Goal: Transaction & Acquisition: Purchase product/service

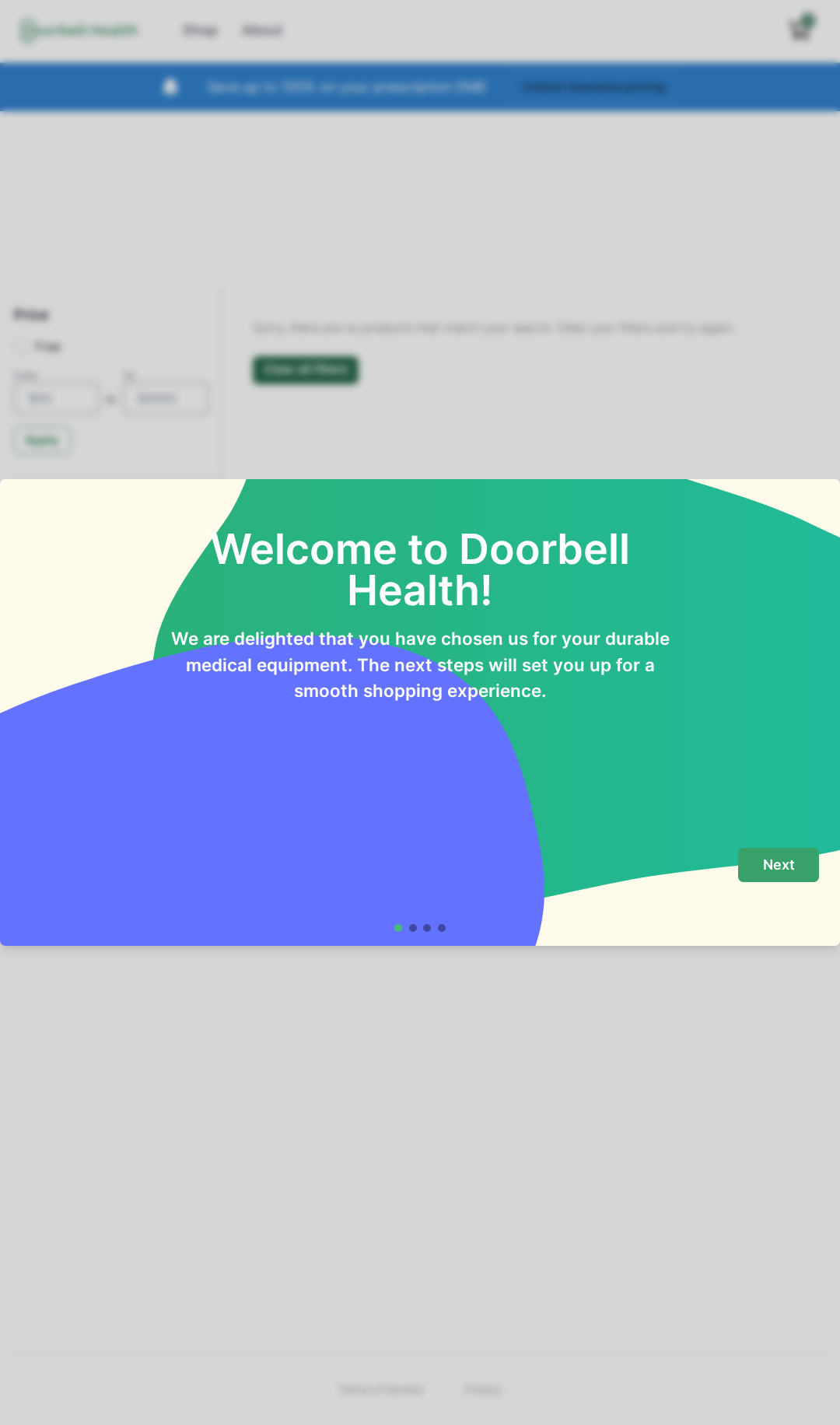
click at [792, 863] on p "Next" at bounding box center [779, 865] width 32 height 17
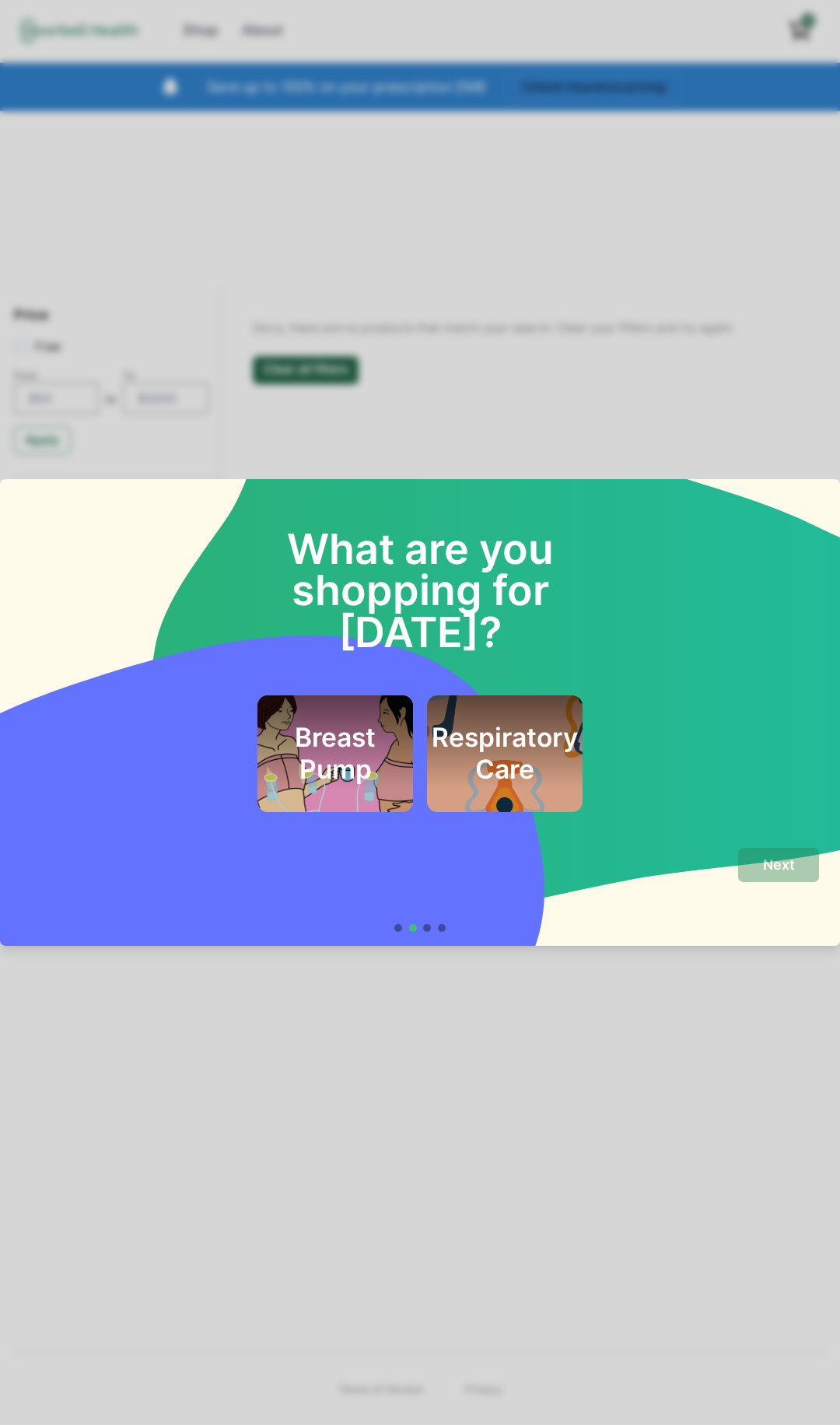
click at [449, 932] on footer "Next" at bounding box center [420, 890] width 840 height 112
click at [639, 553] on div "What are you shopping for today? Breast Pump Respiratory Care" at bounding box center [420, 648] width 798 height 326
click at [576, 418] on div "What are you shopping for [DATE]? Breast Pump Respiratory Care Next" at bounding box center [420, 712] width 840 height 1425
click at [513, 769] on h2 "Respiratory Care" at bounding box center [505, 753] width 146 height 63
click at [767, 852] on button "Next" at bounding box center [778, 865] width 81 height 35
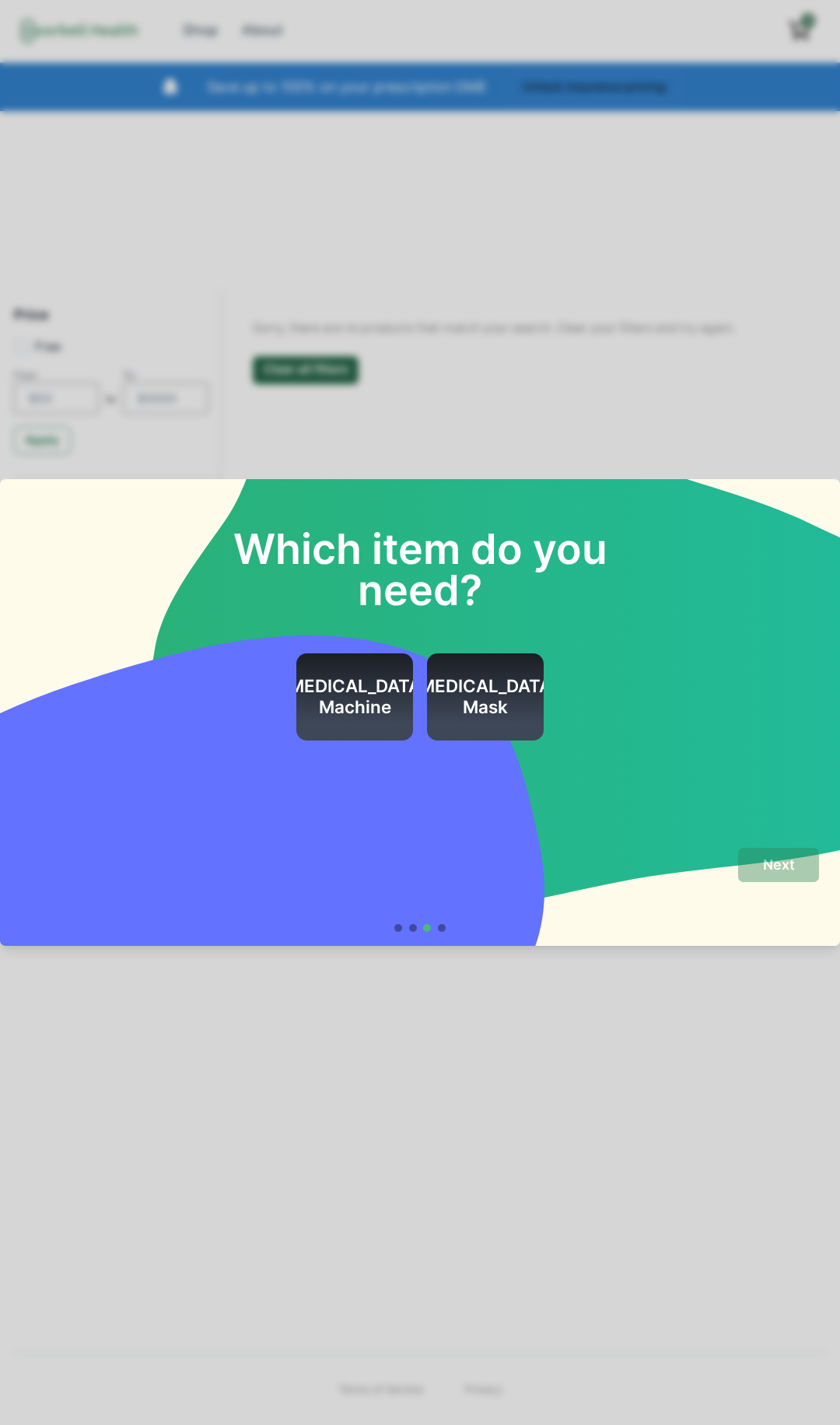
click at [498, 724] on div "CPAP Mask" at bounding box center [485, 697] width 146 height 88
click at [773, 859] on p "Next" at bounding box center [779, 865] width 32 height 17
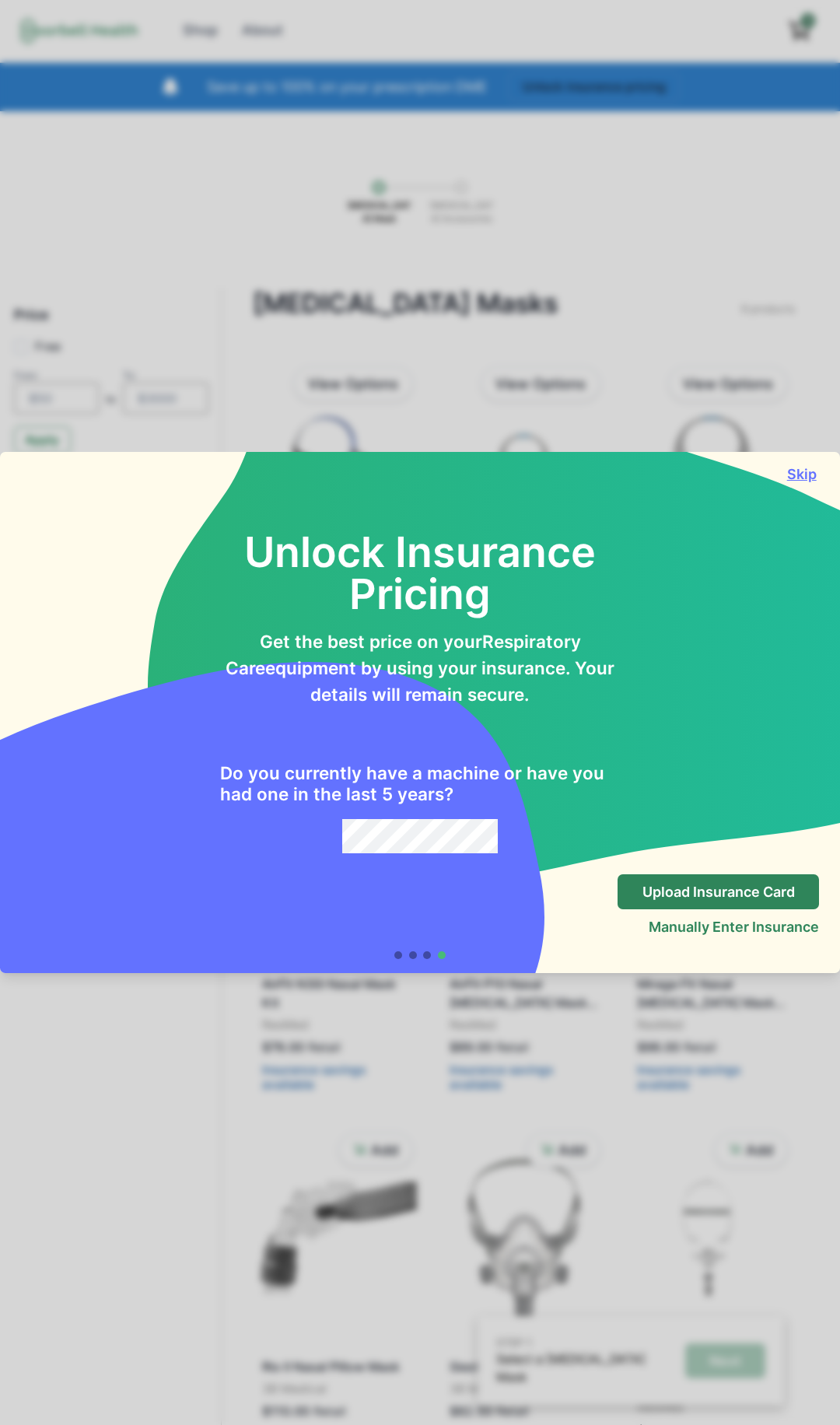
click at [809, 468] on button "Skip" at bounding box center [801, 474] width 35 height 16
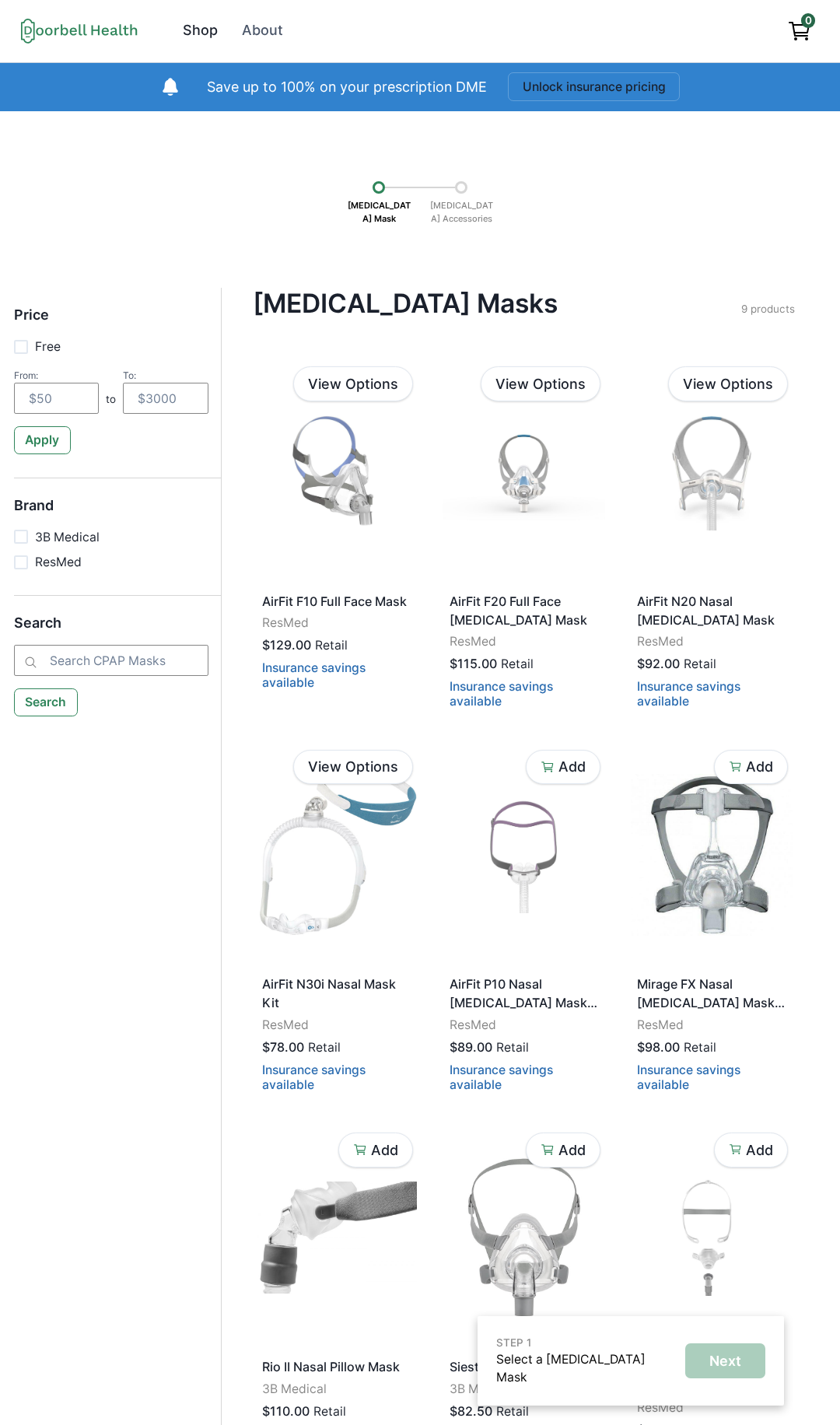
click at [214, 46] on link "Shop" at bounding box center [200, 30] width 56 height 35
click at [196, 23] on div "Shop" at bounding box center [200, 30] width 35 height 21
